Goal: Task Accomplishment & Management: Use online tool/utility

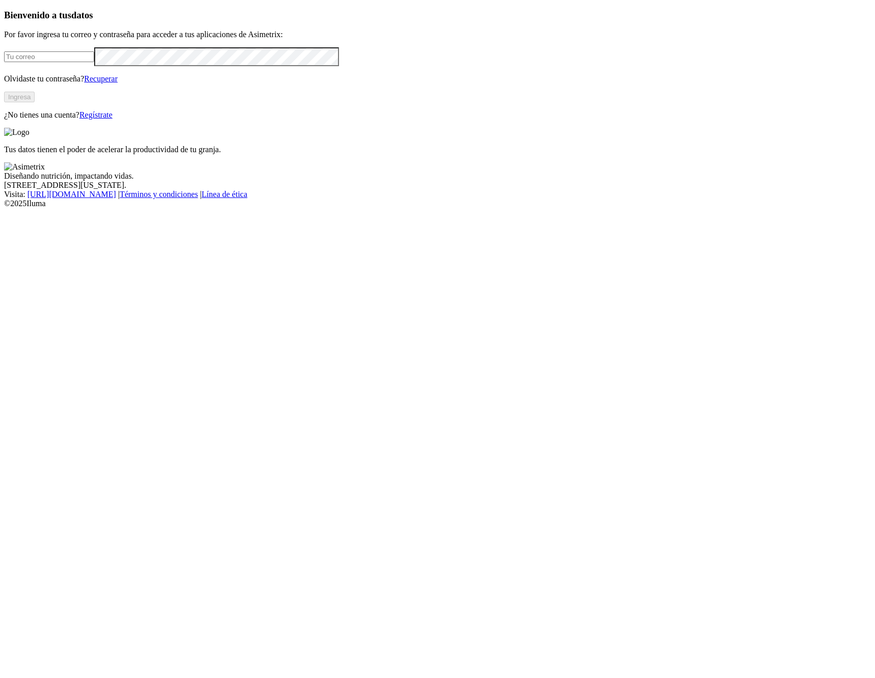
type input "sergio.arias@vantu.com.co"
click at [35, 102] on button "Ingresa" at bounding box center [19, 97] width 31 height 11
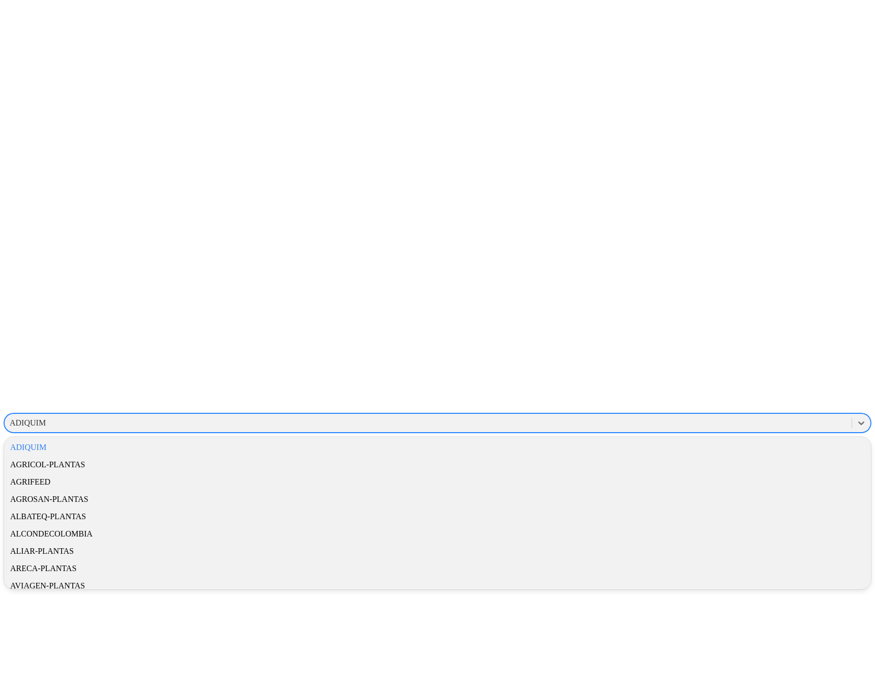
click at [750, 415] on div "ADIQUIM" at bounding box center [428, 422] width 847 height 15
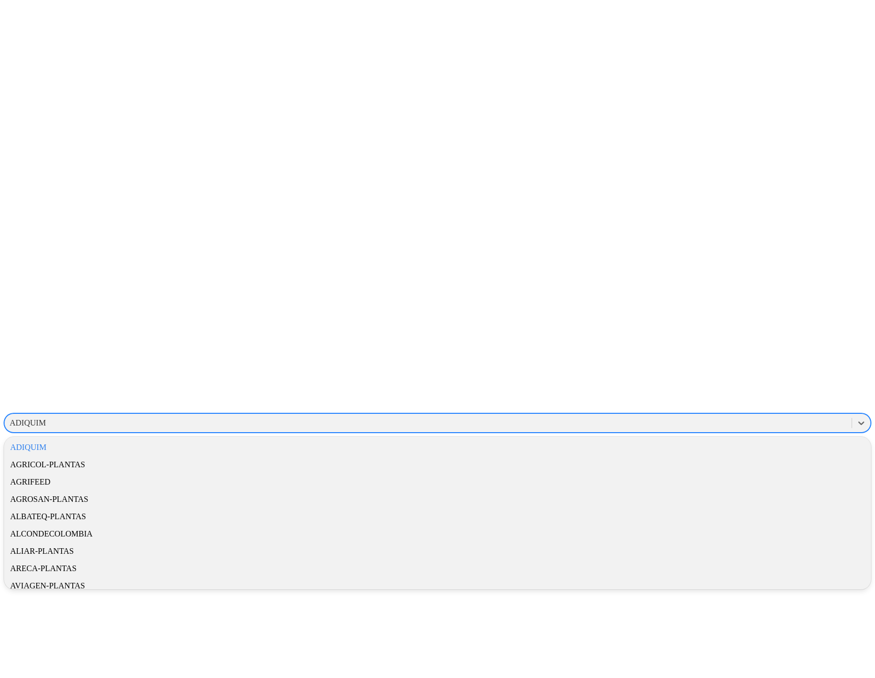
click at [660, 415] on div "ADIQUIM" at bounding box center [428, 422] width 847 height 15
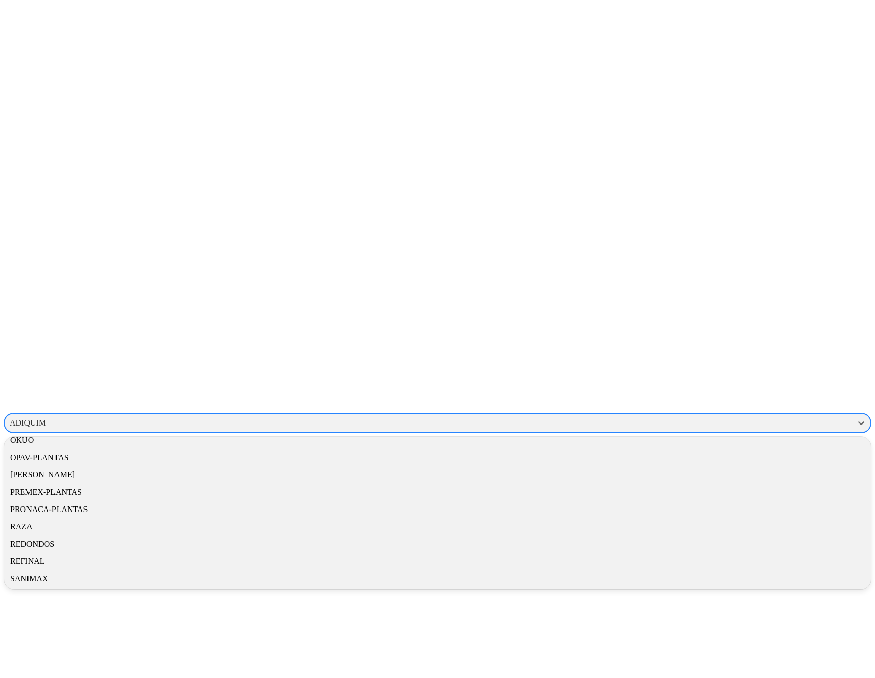
scroll to position [584, 0]
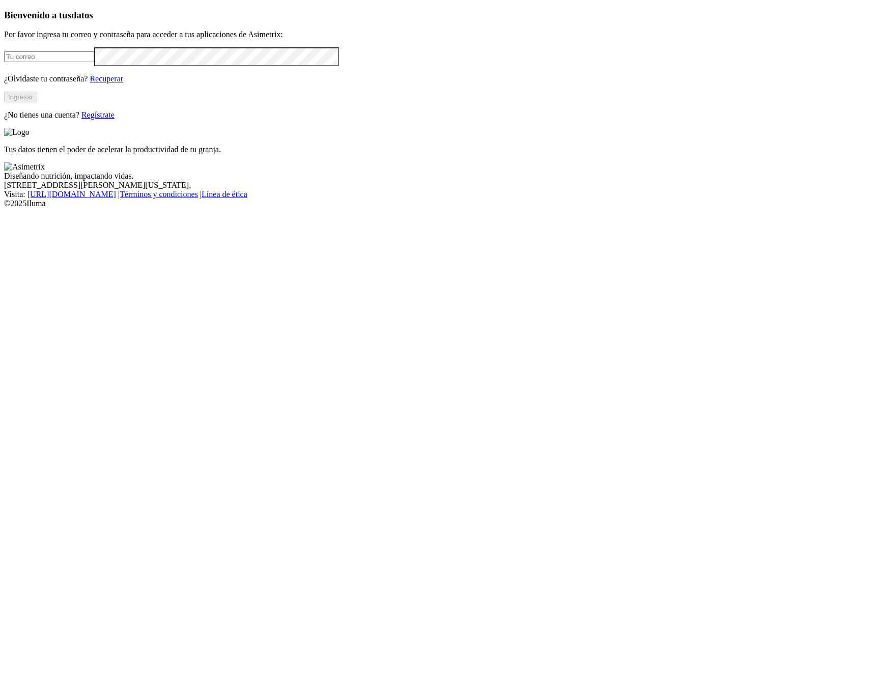
type input "[PERSON_NAME][EMAIL_ADDRESS][PERSON_NAME][DOMAIN_NAME]"
click at [94, 62] on input "[PERSON_NAME][EMAIL_ADDRESS][PERSON_NAME][DOMAIN_NAME]" at bounding box center [49, 56] width 90 height 11
click at [299, 29] on div "Bienvenido a tus datos Por favor ingresa tu correo y contraseña para acceder a …" at bounding box center [437, 65] width 867 height 110
